Goal: Task Accomplishment & Management: Use online tool/utility

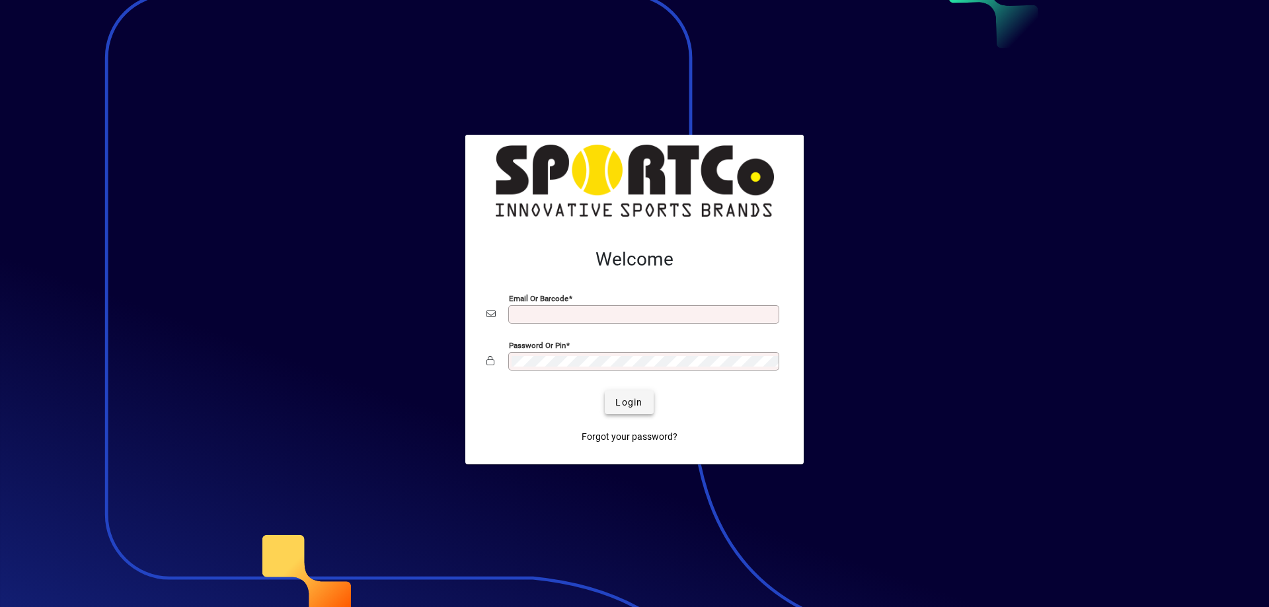
type input "**********"
click at [633, 406] on span "Login" at bounding box center [628, 403] width 27 height 14
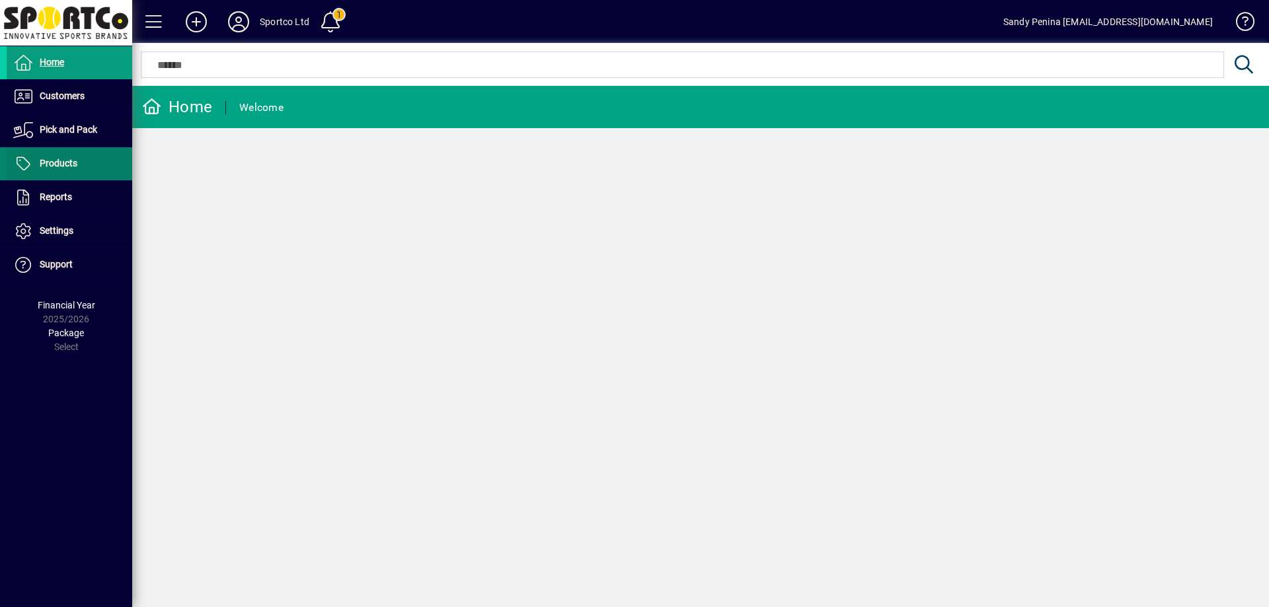
click at [89, 173] on span at bounding box center [70, 164] width 126 height 32
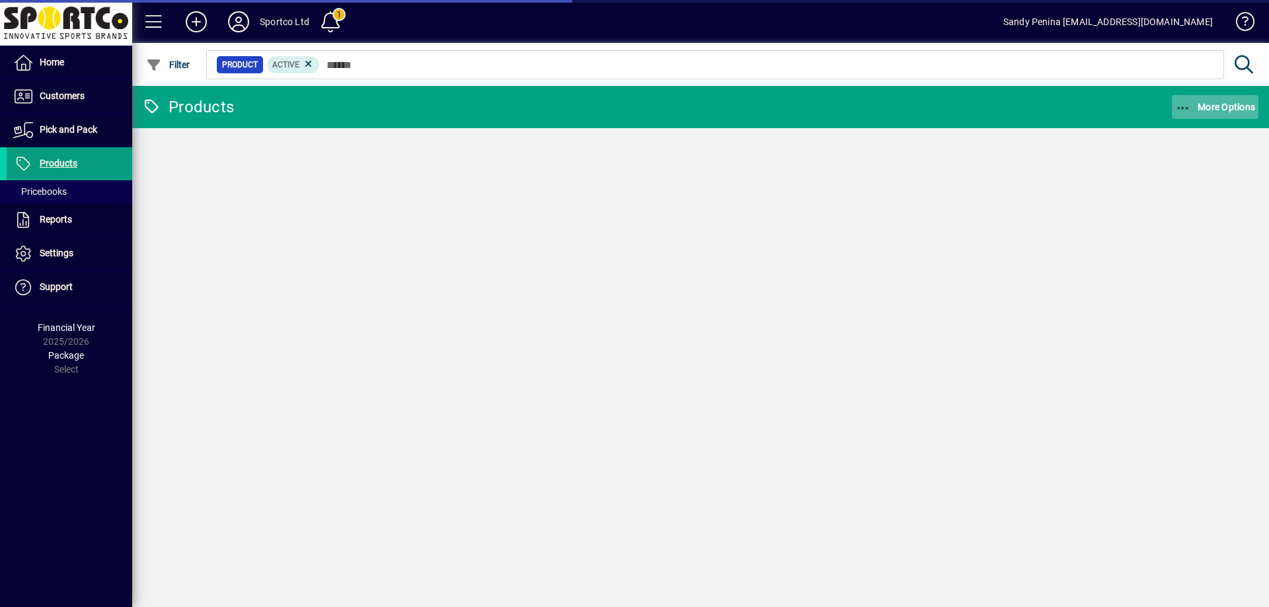
click at [1250, 111] on span "More Options" at bounding box center [1215, 107] width 81 height 11
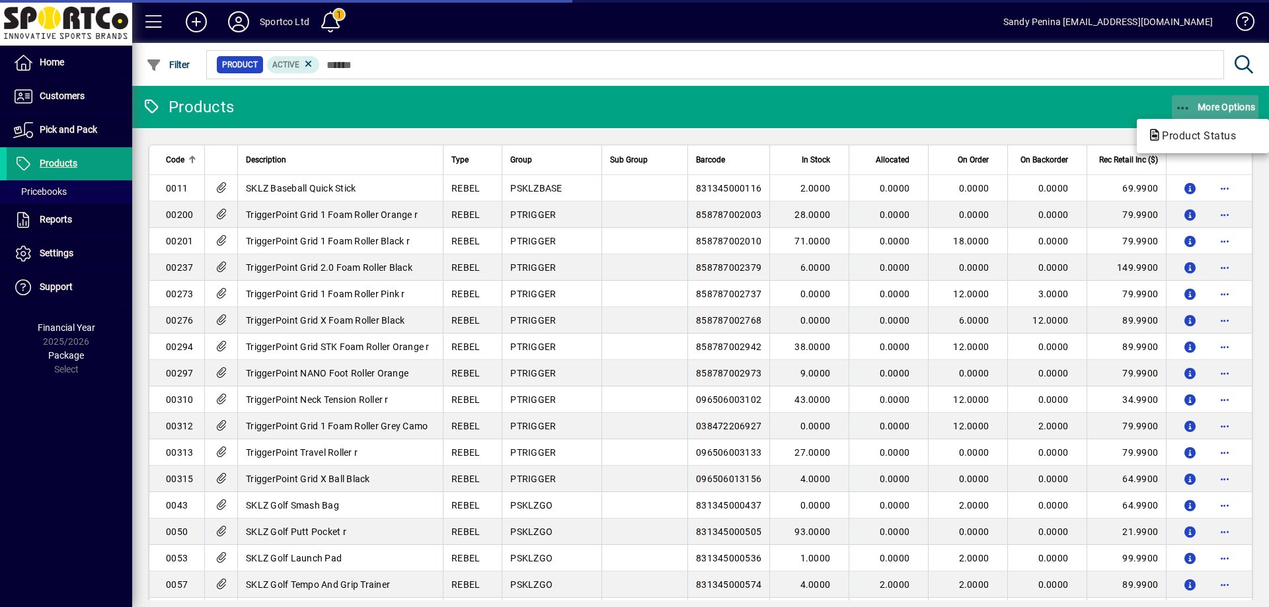
click at [1185, 106] on icon "button" at bounding box center [1183, 108] width 17 height 13
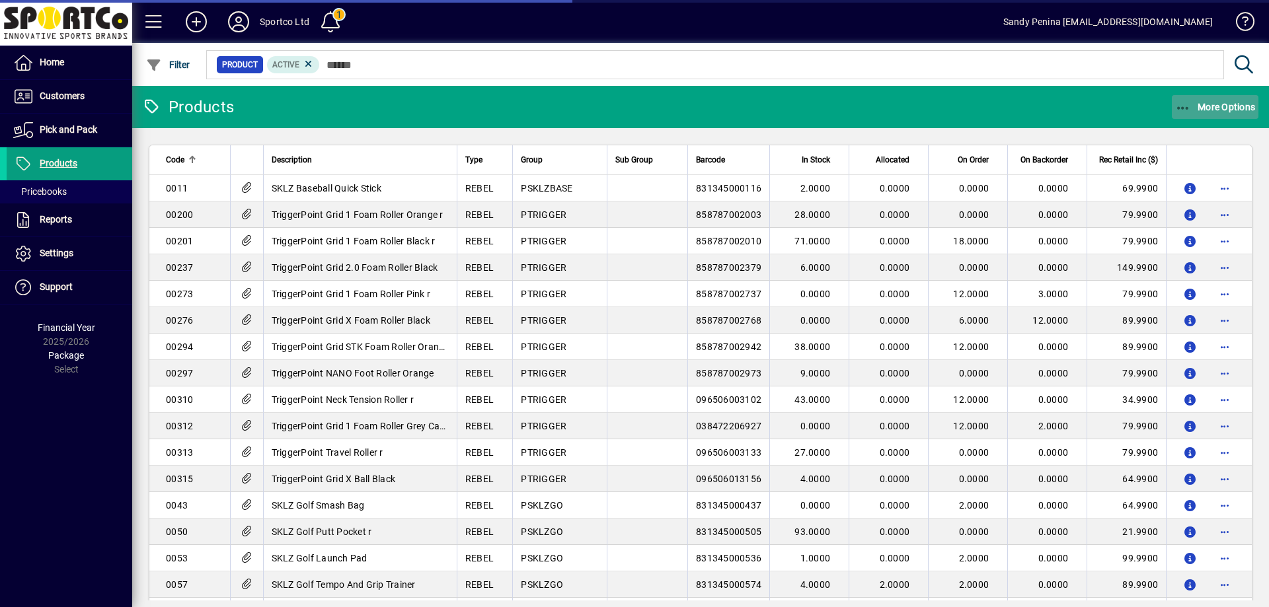
click at [1181, 102] on icon "button" at bounding box center [1183, 108] width 17 height 13
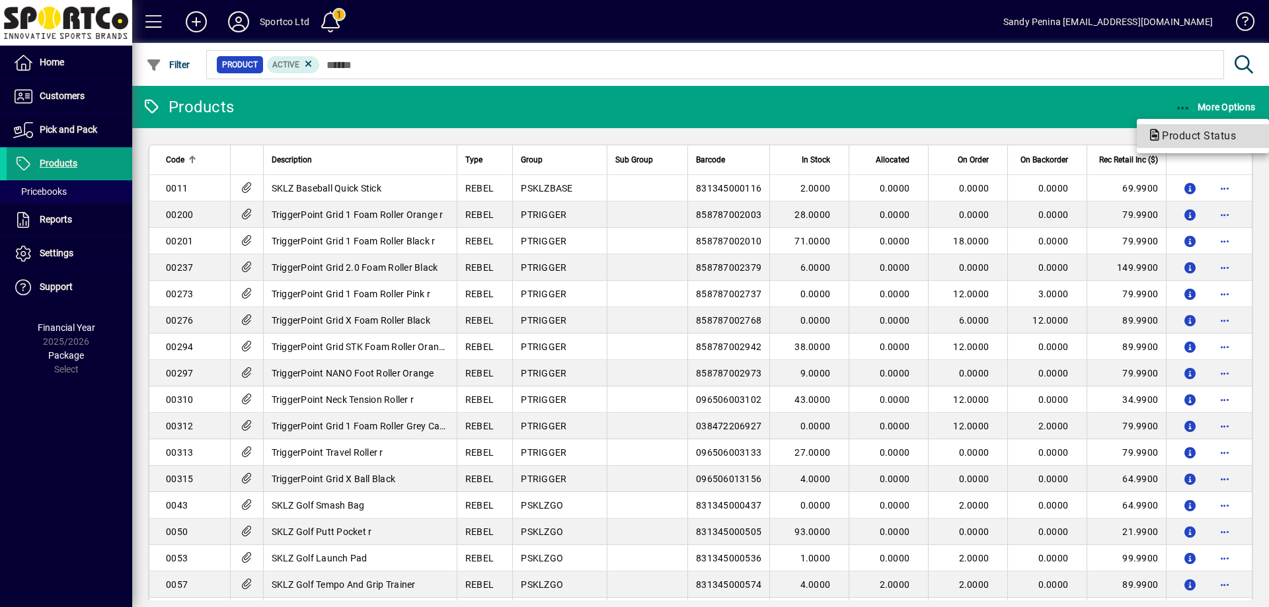
click at [1176, 134] on span "Product Status" at bounding box center [1194, 136] width 95 height 13
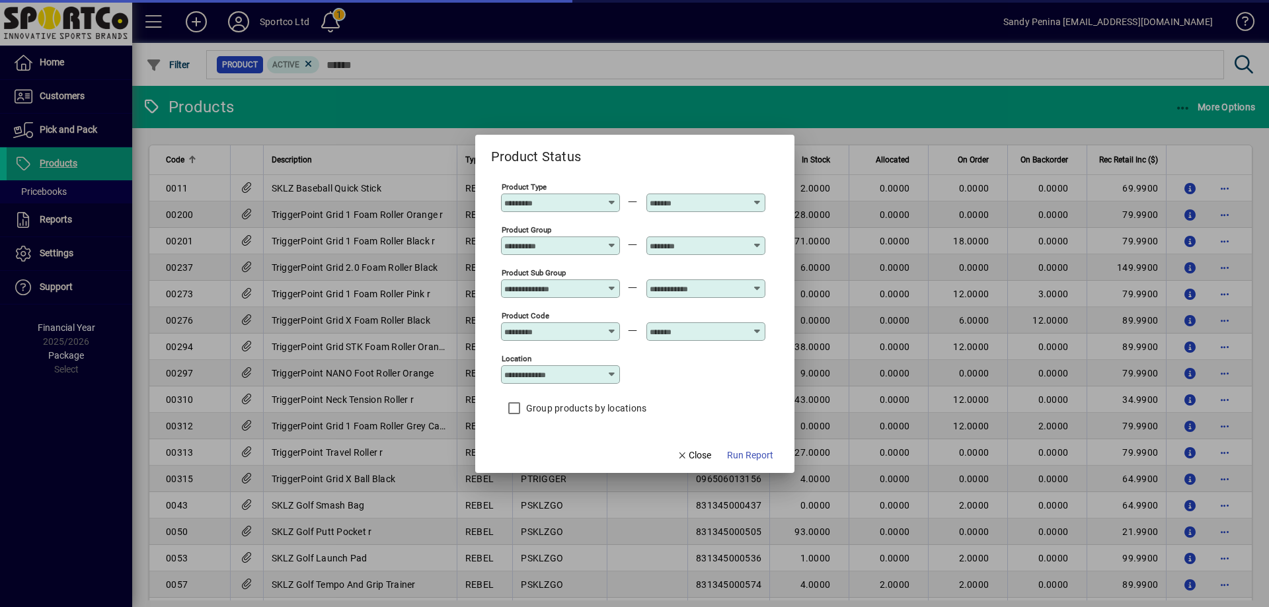
drag, startPoint x: 544, startPoint y: 242, endPoint x: 551, endPoint y: 241, distance: 7.3
click at [545, 242] on input "Product Group" at bounding box center [552, 246] width 96 height 11
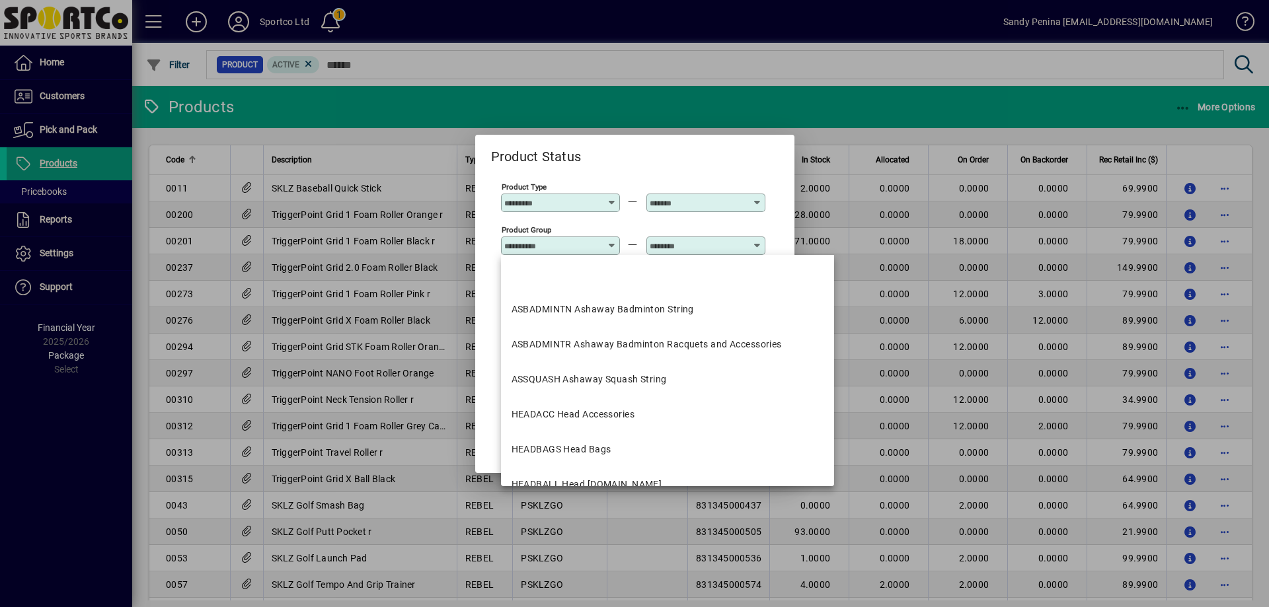
type input "*"
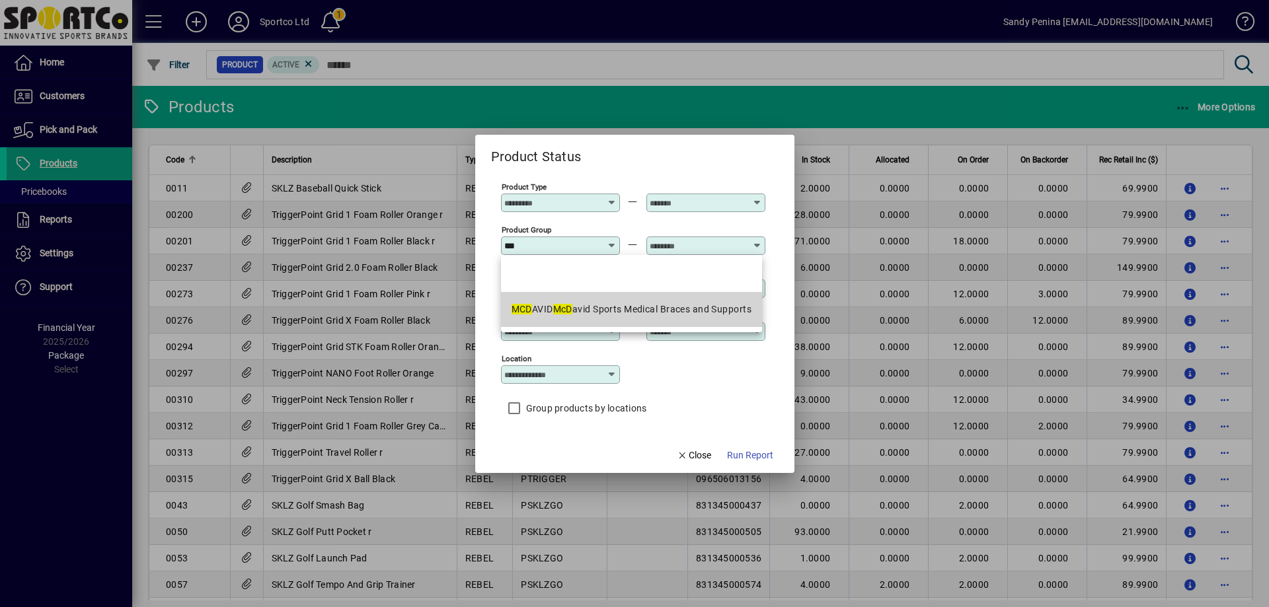
click at [588, 320] on mat-option "MCD AVID McD avid Sports Medical Braces and Supports" at bounding box center [631, 309] width 261 height 35
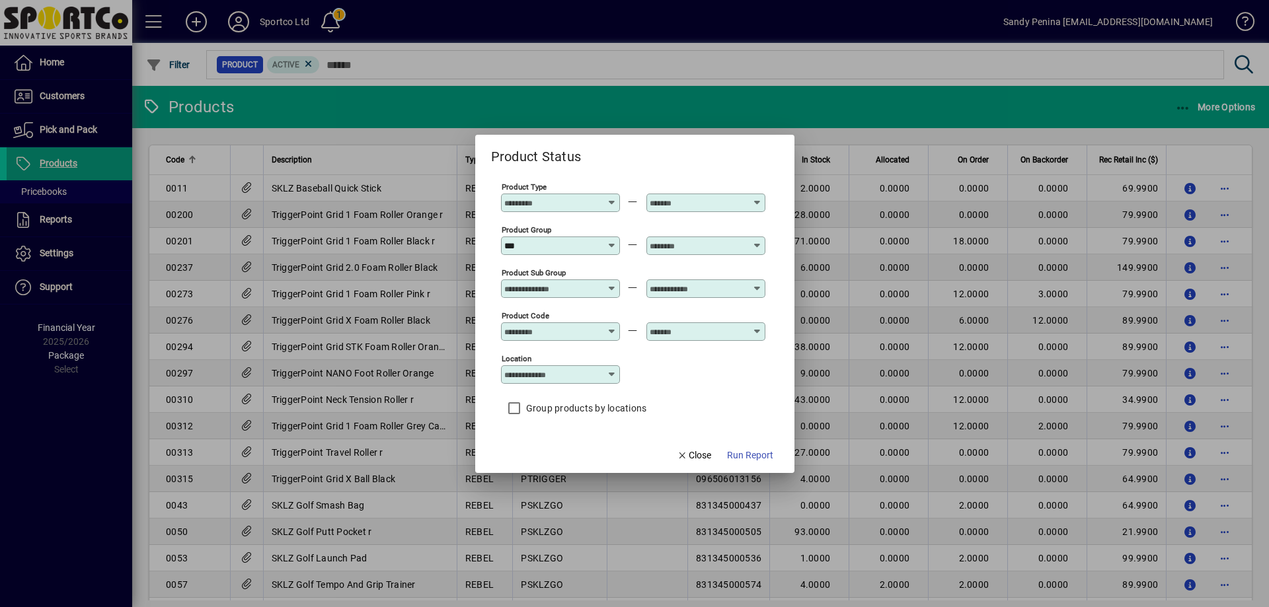
type input "**********"
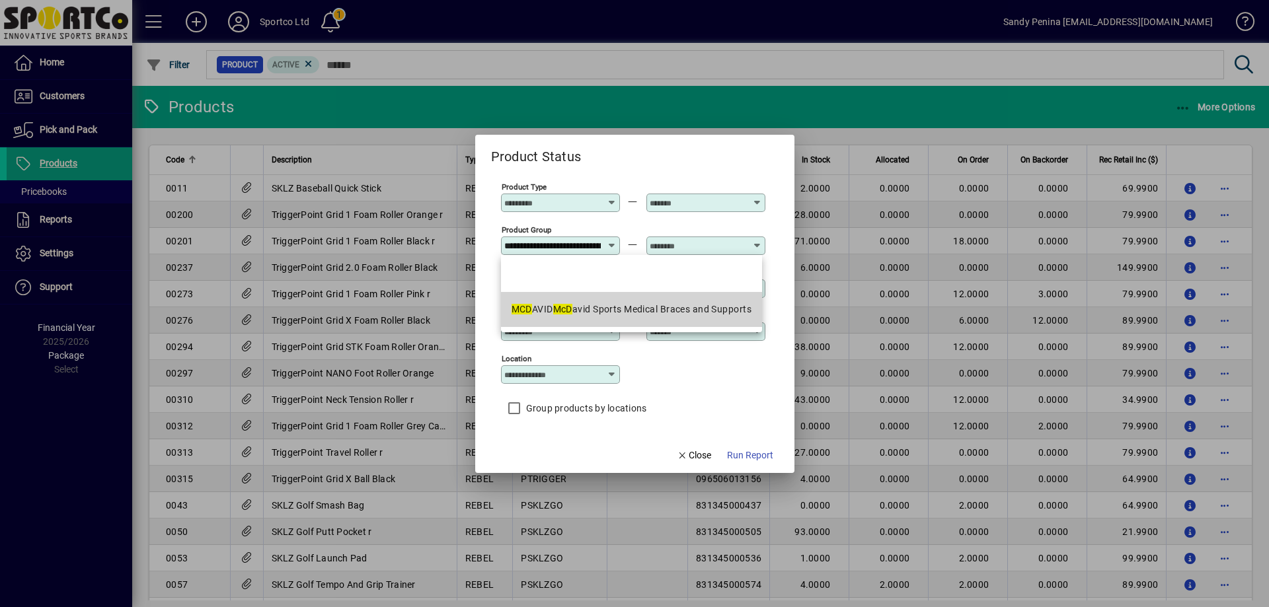
scroll to position [0, 144]
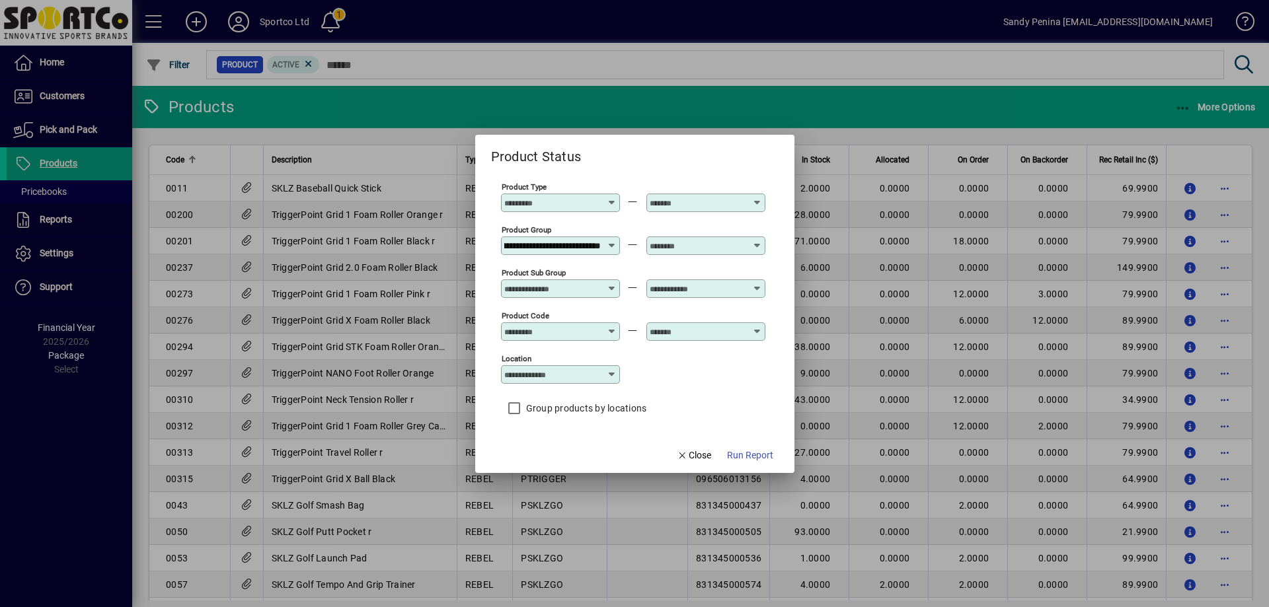
click at [659, 243] on input "text" at bounding box center [698, 246] width 96 height 11
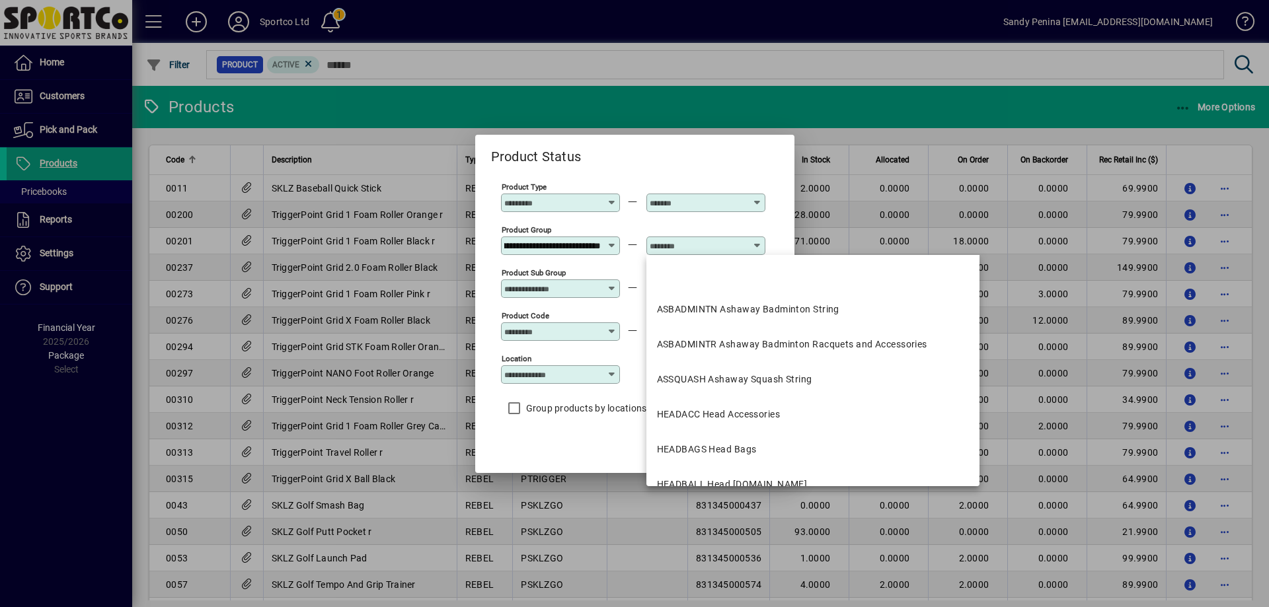
scroll to position [0, 0]
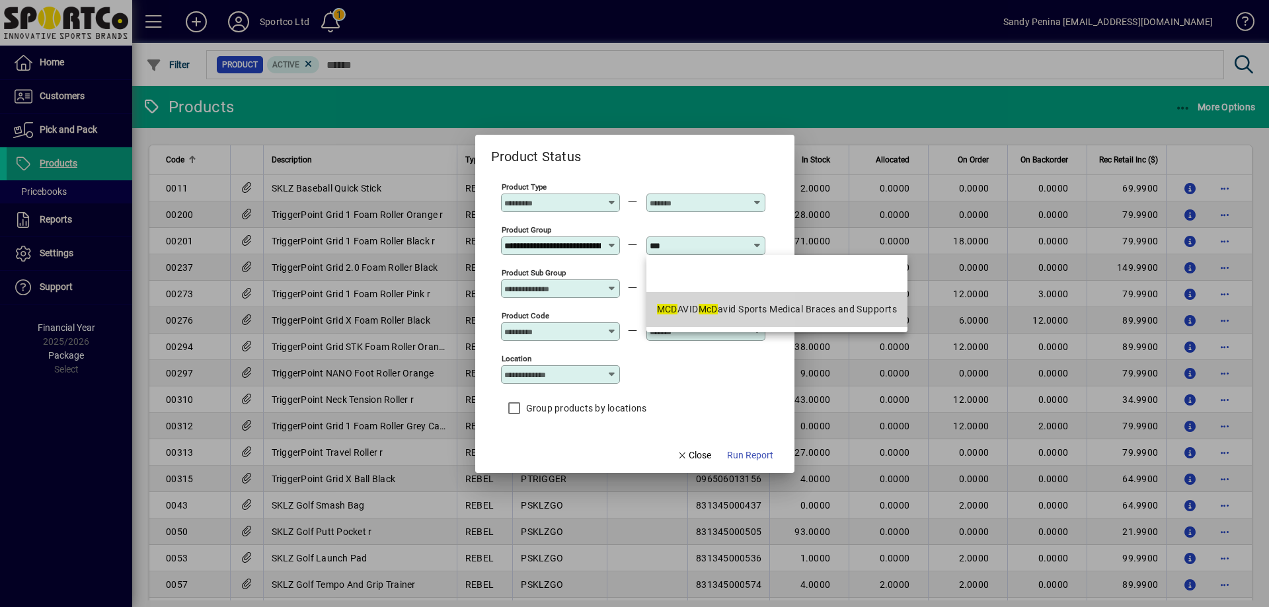
click at [686, 303] on div "MCD AVID McD avid Sports Medical Braces and Supports" at bounding box center [777, 310] width 240 height 14
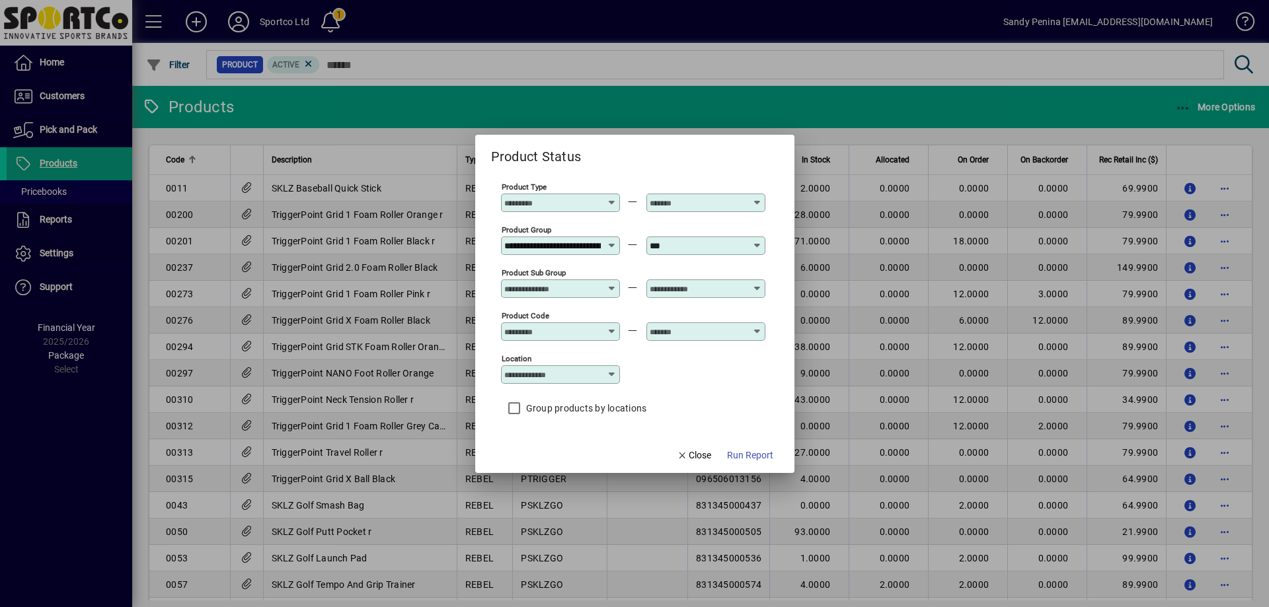
type input "**********"
click at [771, 457] on span "Run Report" at bounding box center [750, 456] width 46 height 14
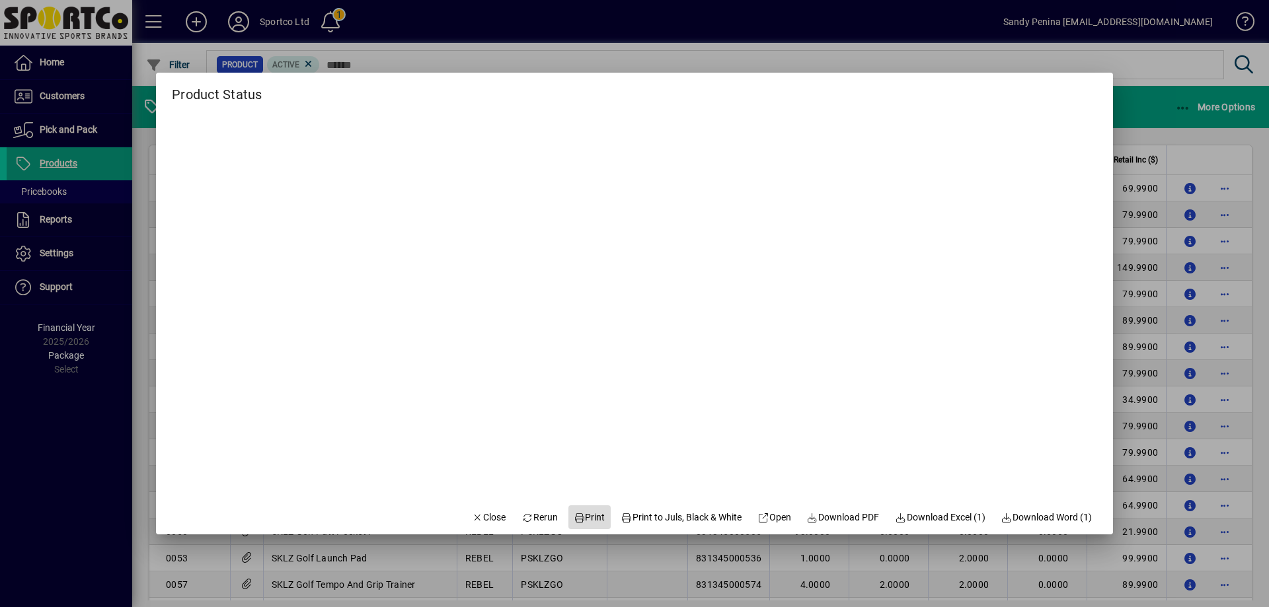
click at [586, 511] on span "Print" at bounding box center [590, 518] width 32 height 14
click at [478, 513] on span "Close" at bounding box center [489, 518] width 34 height 14
